Goal: Task Accomplishment & Management: Use online tool/utility

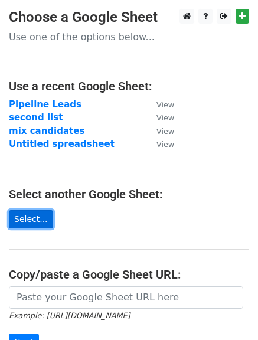
click at [28, 222] on link "Select..." at bounding box center [31, 219] width 44 height 18
click at [22, 223] on link "Select..." at bounding box center [31, 219] width 44 height 18
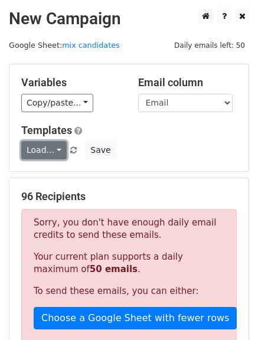
click at [53, 151] on link "Load..." at bounding box center [43, 150] width 45 height 18
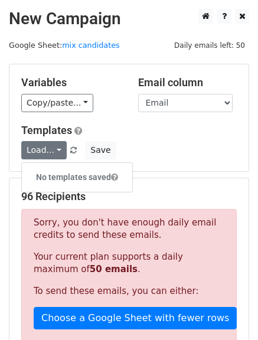
click at [141, 135] on h5 "Templates" at bounding box center [129, 130] width 216 height 13
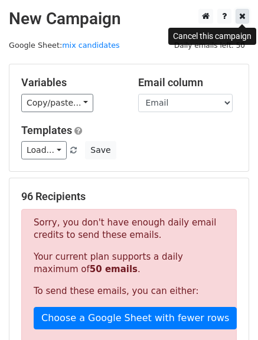
click at [242, 14] on icon at bounding box center [242, 16] width 6 height 8
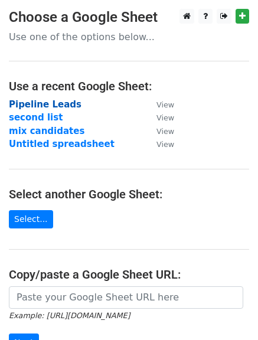
click at [54, 102] on strong "Pipeline Leads" at bounding box center [45, 104] width 73 height 11
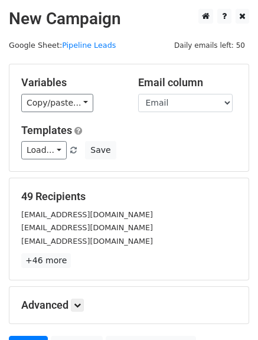
scroll to position [119, 0]
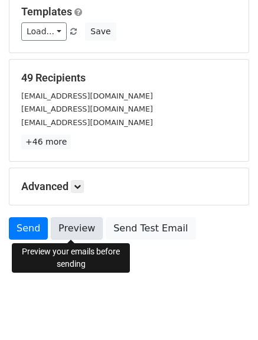
click at [79, 230] on link "Preview" at bounding box center [77, 228] width 52 height 22
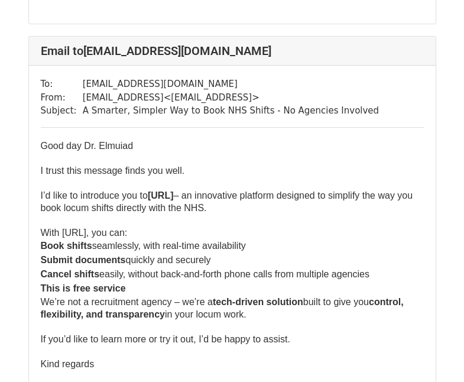
scroll to position [432, 0]
